Goal: Task Accomplishment & Management: Use online tool/utility

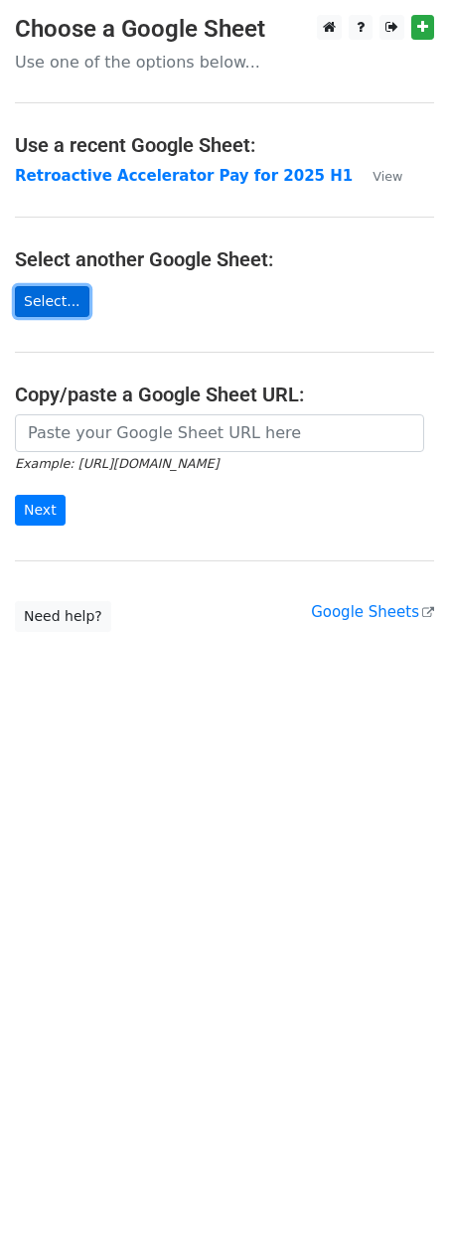
click at [62, 303] on link "Select..." at bounding box center [52, 301] width 75 height 31
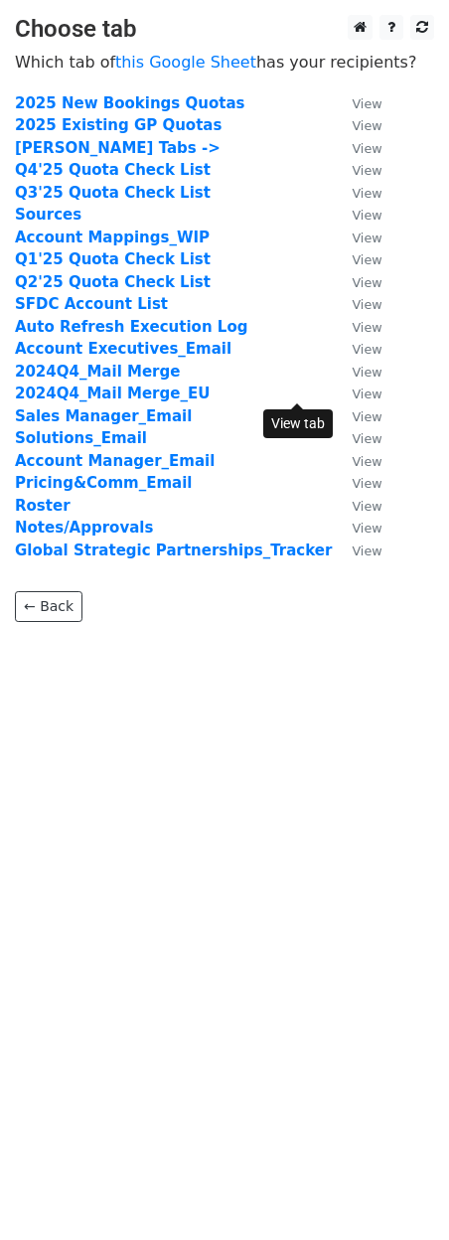
click at [352, 390] on small "View" at bounding box center [367, 393] width 30 height 15
click at [94, 397] on strong "2024Q4_Mail Merge_EU" at bounding box center [112, 393] width 195 height 18
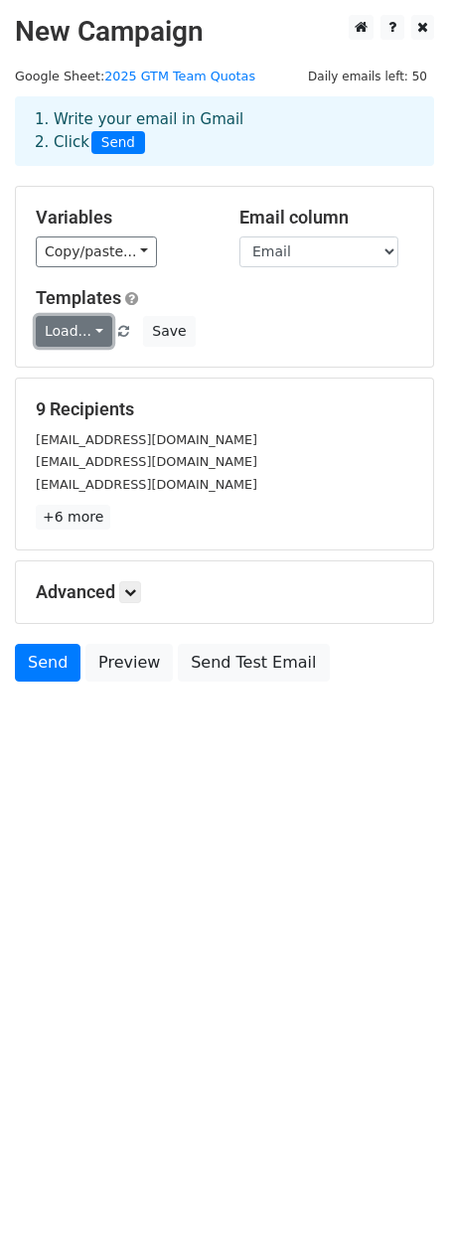
click at [89, 342] on link "Load..." at bounding box center [74, 331] width 76 height 31
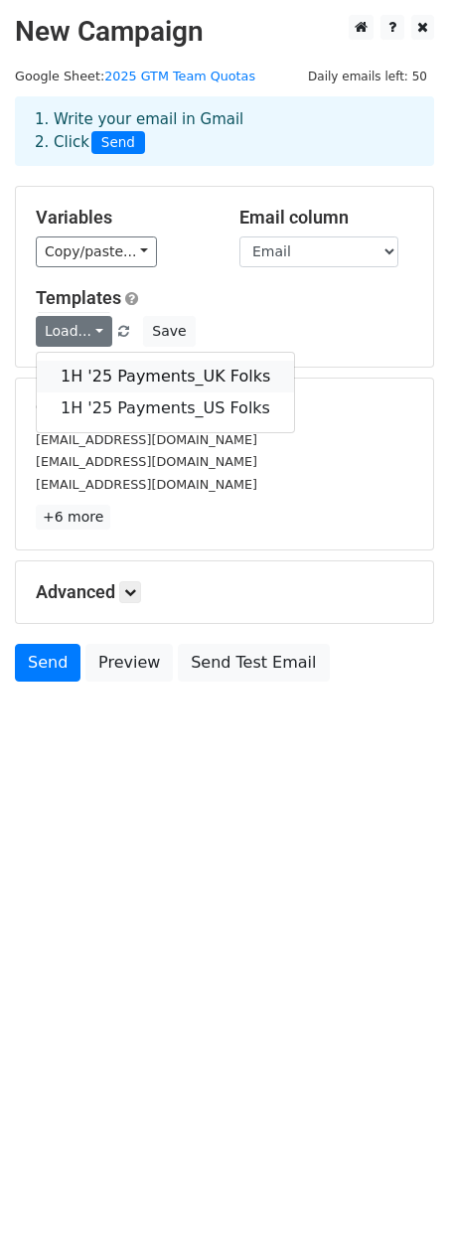
click at [108, 375] on link "1H '25 Payments_UK Folks" at bounding box center [165, 377] width 257 height 32
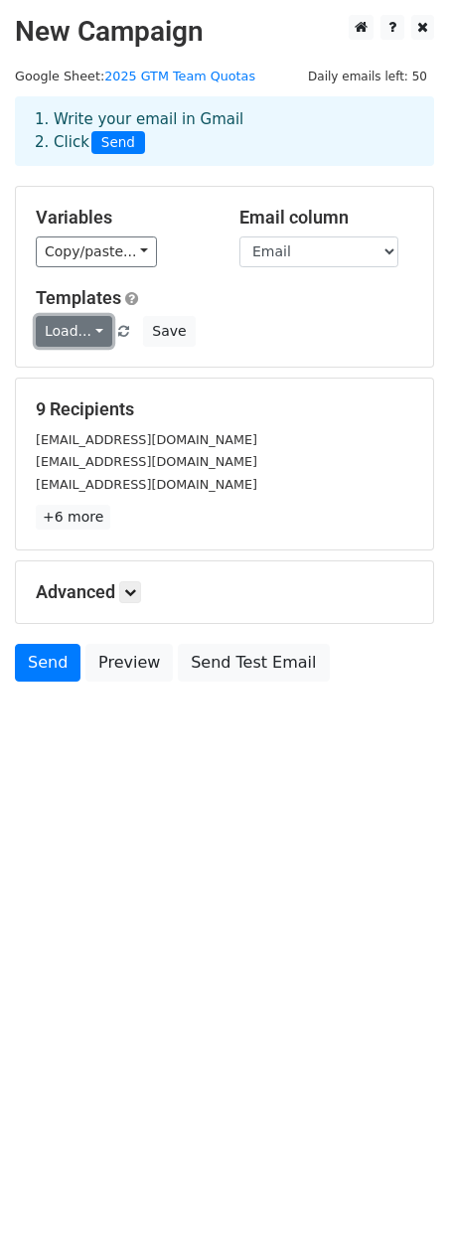
click at [93, 339] on link "Load..." at bounding box center [74, 331] width 76 height 31
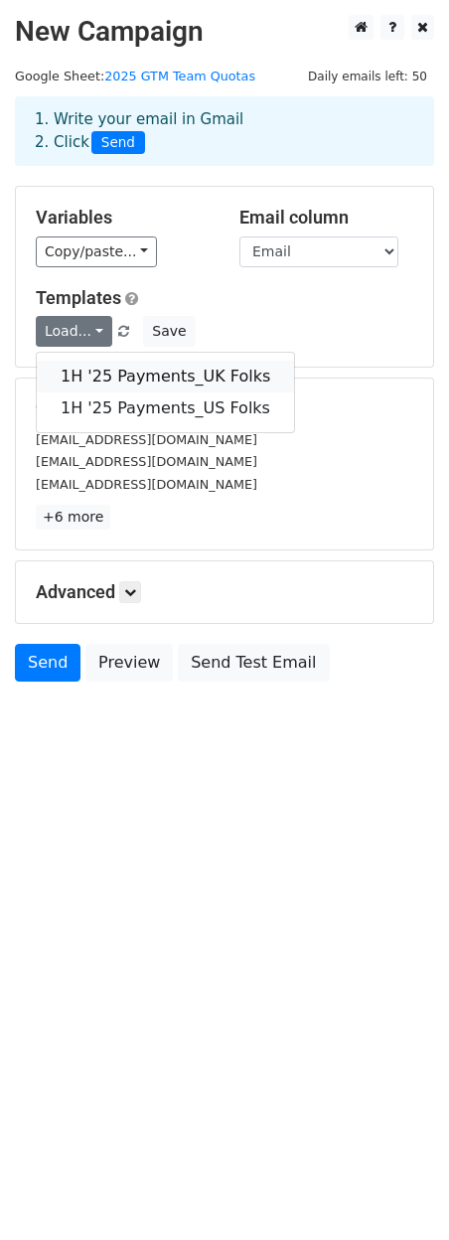
click at [103, 375] on link "1H '25 Payments_UK Folks" at bounding box center [165, 377] width 257 height 32
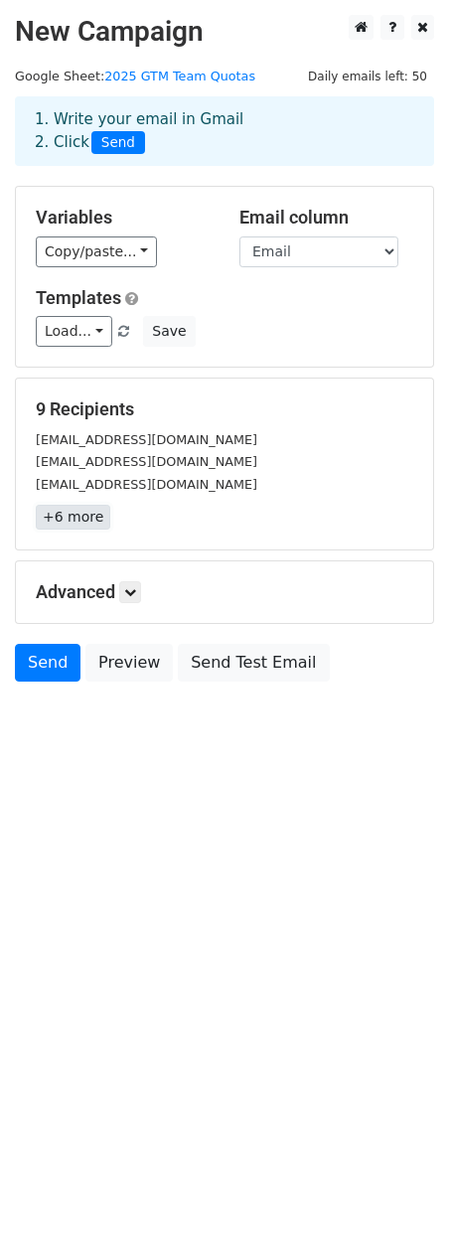
click at [78, 518] on link "+6 more" at bounding box center [73, 517] width 75 height 25
